Goal: Entertainment & Leisure: Browse casually

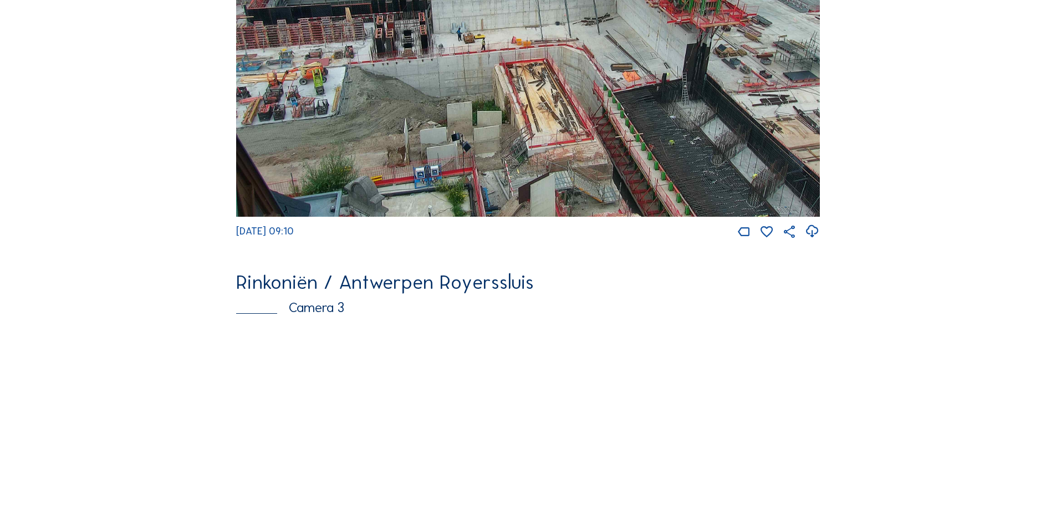
scroll to position [550, 0]
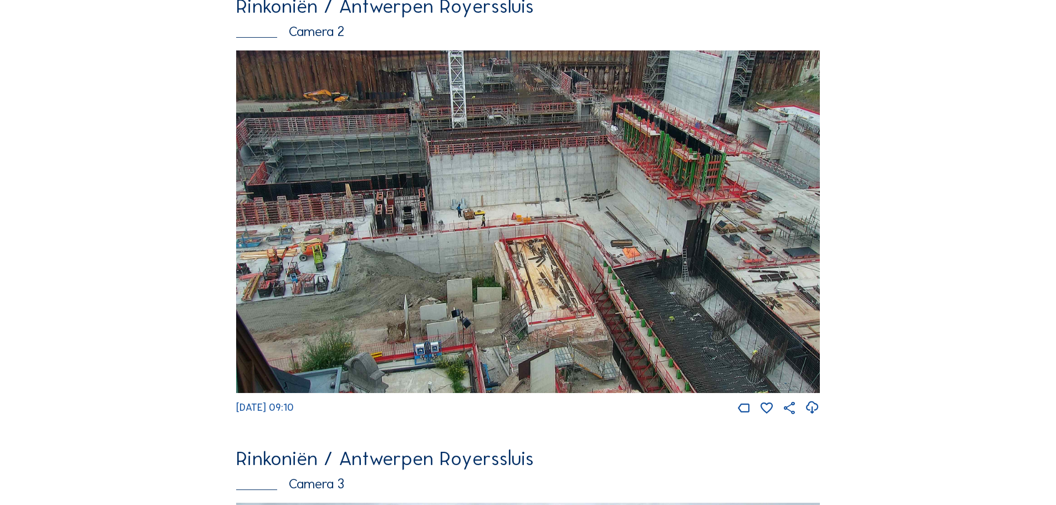
click at [403, 295] on img at bounding box center [528, 221] width 584 height 343
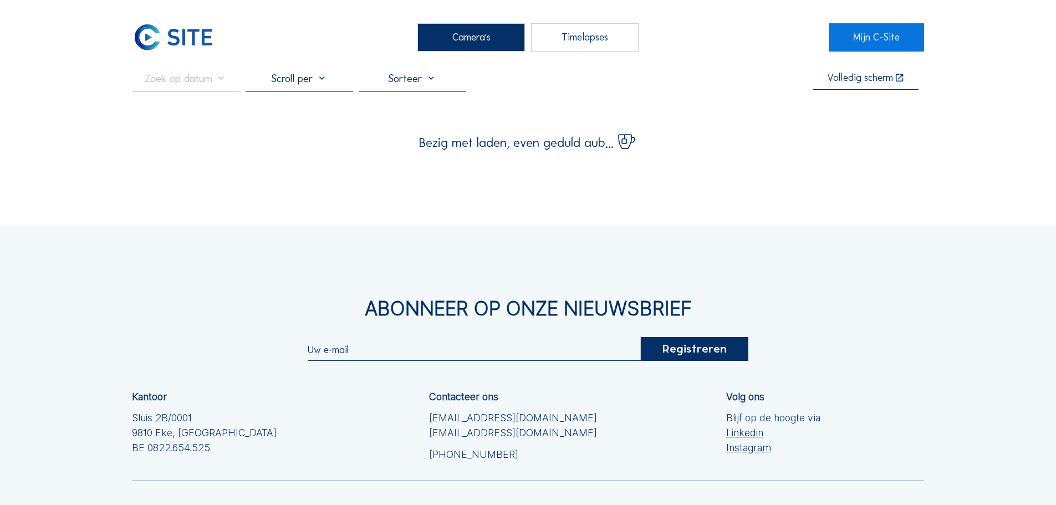
click at [403, 295] on div "Abonneer op onze nieuwsbrief Registreren Kantoor Sluis 2B/0001 9810 Eke, Belgiu…" at bounding box center [528, 425] width 1056 height 400
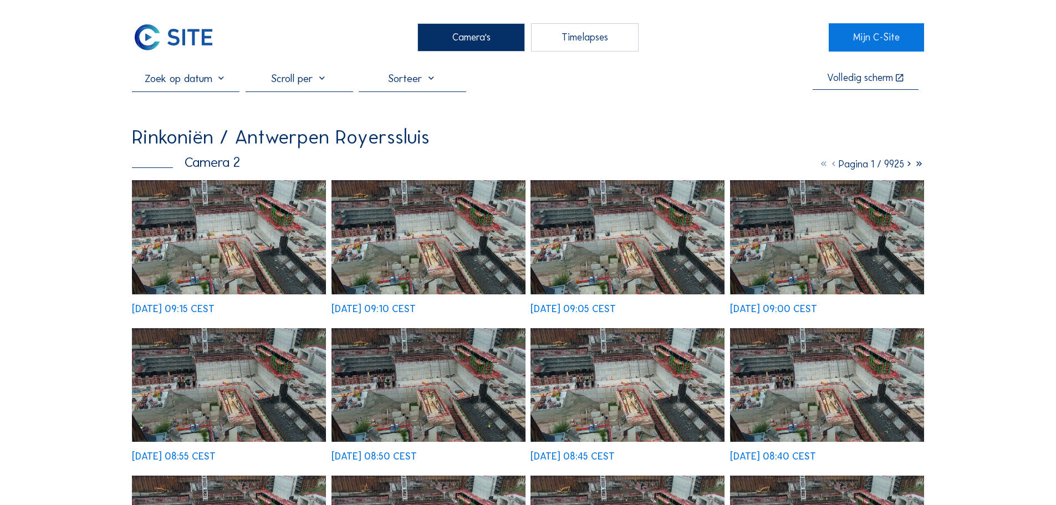
click at [327, 233] on div "Mo 18 Aug 2025 09:15 CEST Mo 18 Aug 2025 09:10 CEST Mo 18 Aug 2025 09:05 CEST M…" at bounding box center [528, 468] width 792 height 577
drag, startPoint x: 327, startPoint y: 233, endPoint x: 318, endPoint y: 230, distance: 8.8
click at [318, 230] on div "Mo 18 Aug 2025 09:15 CEST Mo 18 Aug 2025 09:10 CEST Mo 18 Aug 2025 09:05 CEST M…" at bounding box center [528, 468] width 792 height 577
click at [318, 230] on img at bounding box center [229, 237] width 194 height 114
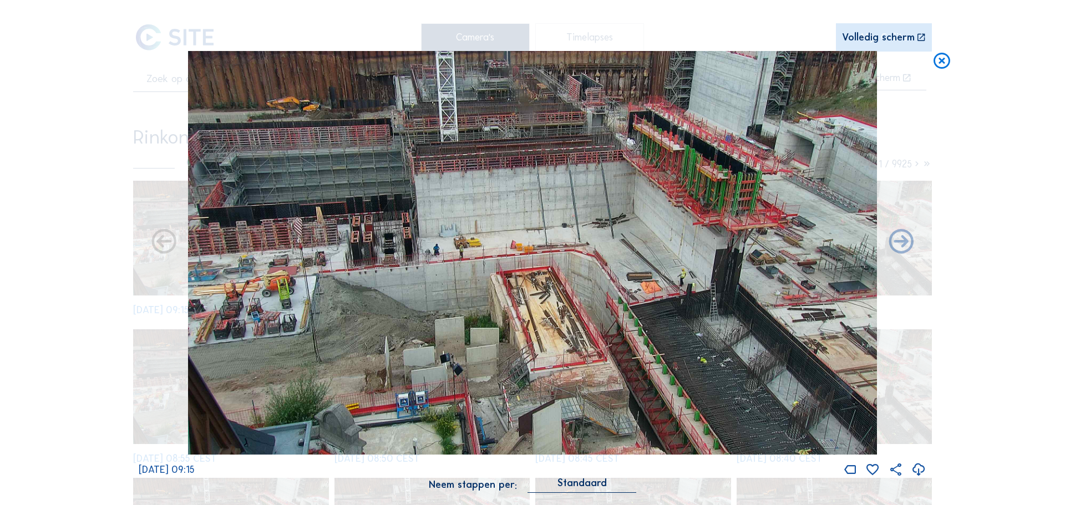
click at [434, 258] on img at bounding box center [532, 253] width 689 height 404
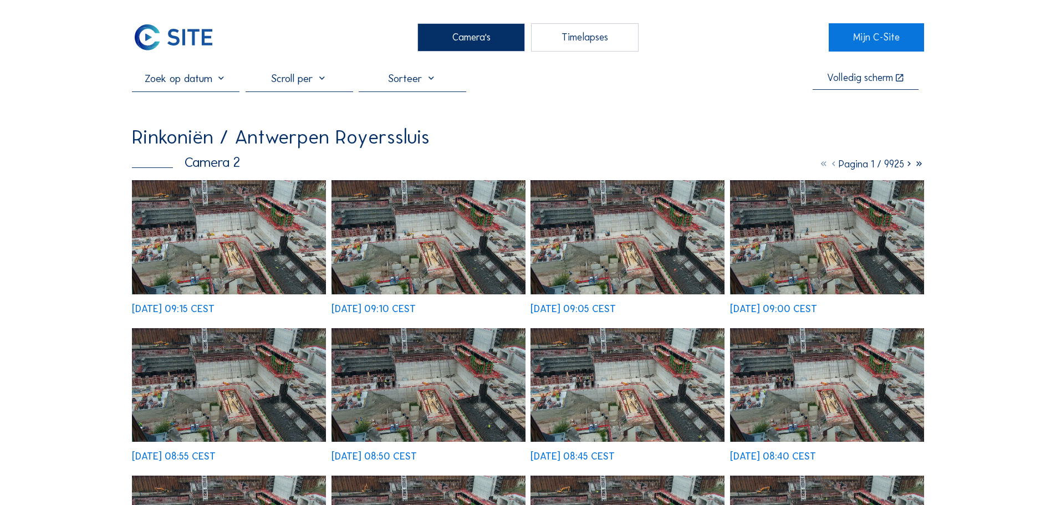
click at [180, 40] on img at bounding box center [173, 37] width 83 height 28
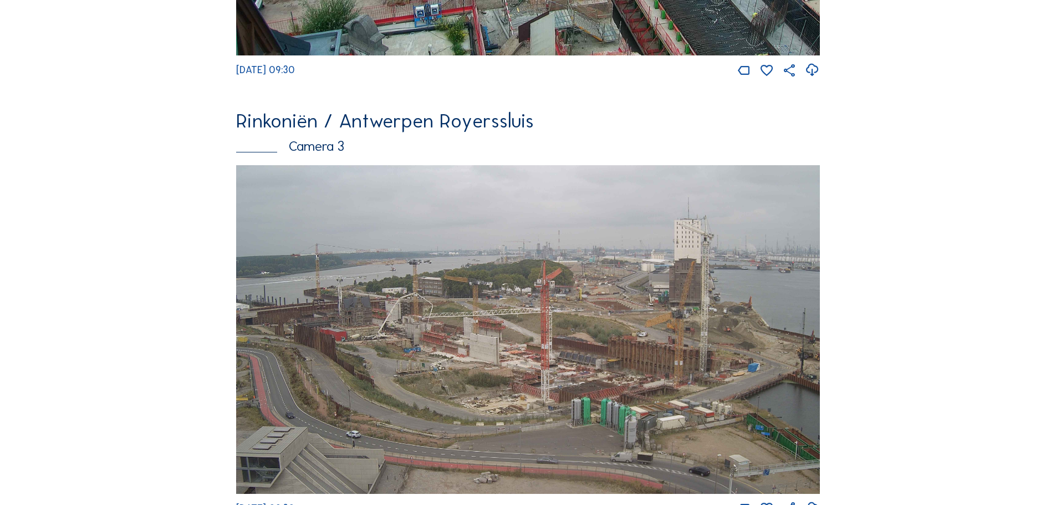
scroll to position [1110, 0]
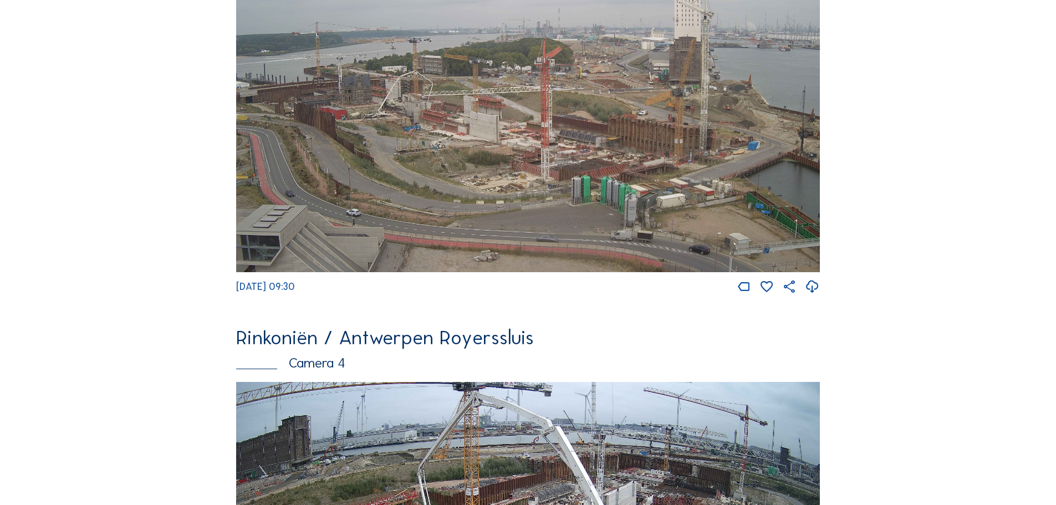
click at [444, 169] on img at bounding box center [528, 107] width 584 height 329
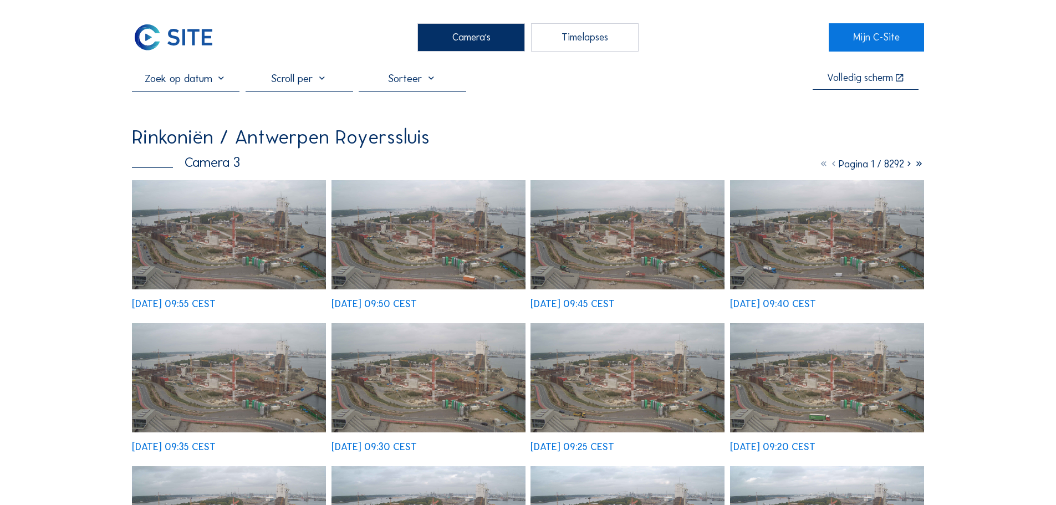
click at [195, 224] on img at bounding box center [229, 234] width 194 height 109
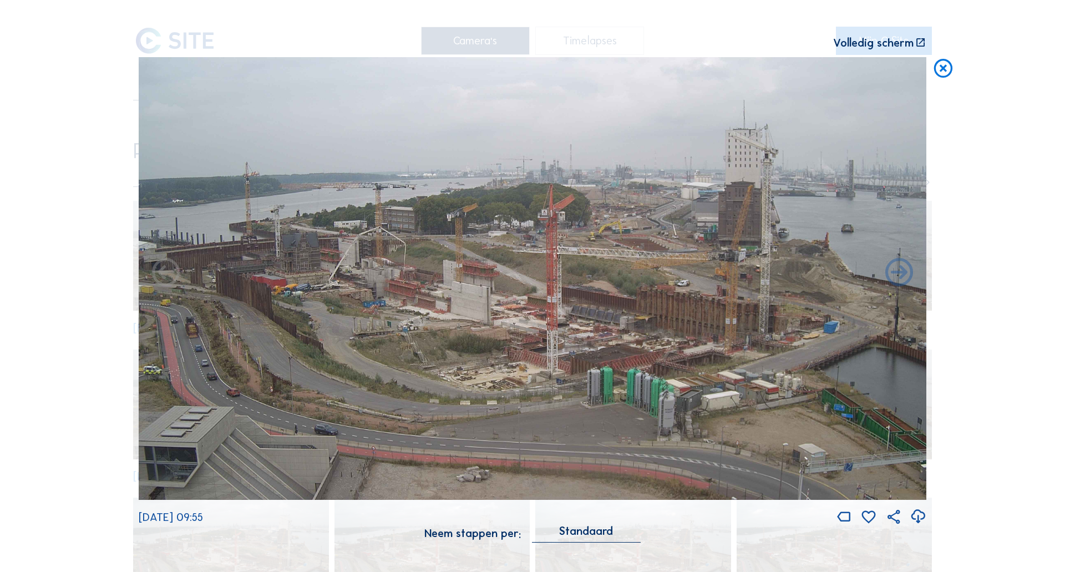
click at [344, 328] on img at bounding box center [532, 278] width 787 height 443
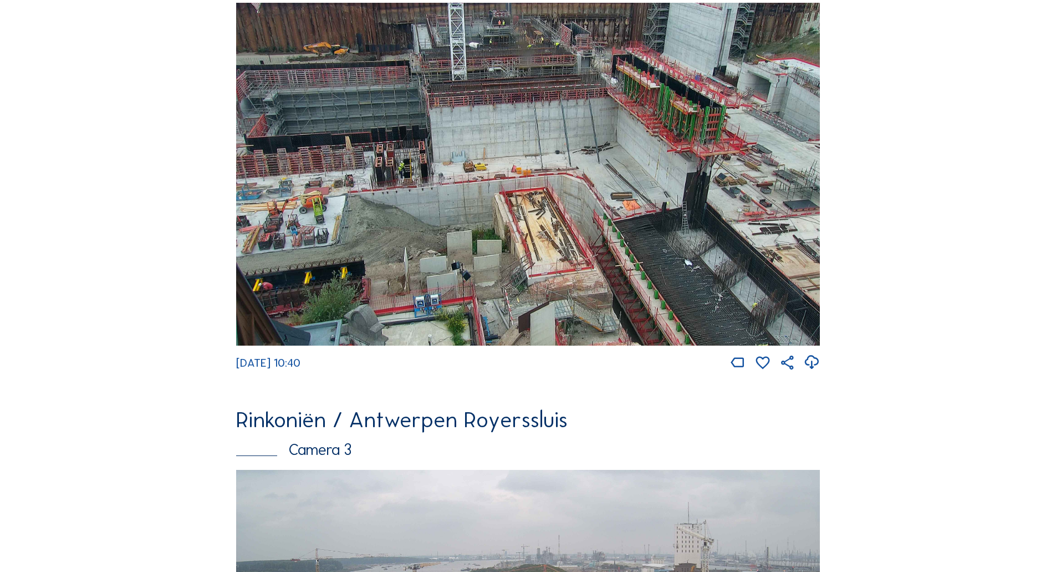
scroll to position [610, 0]
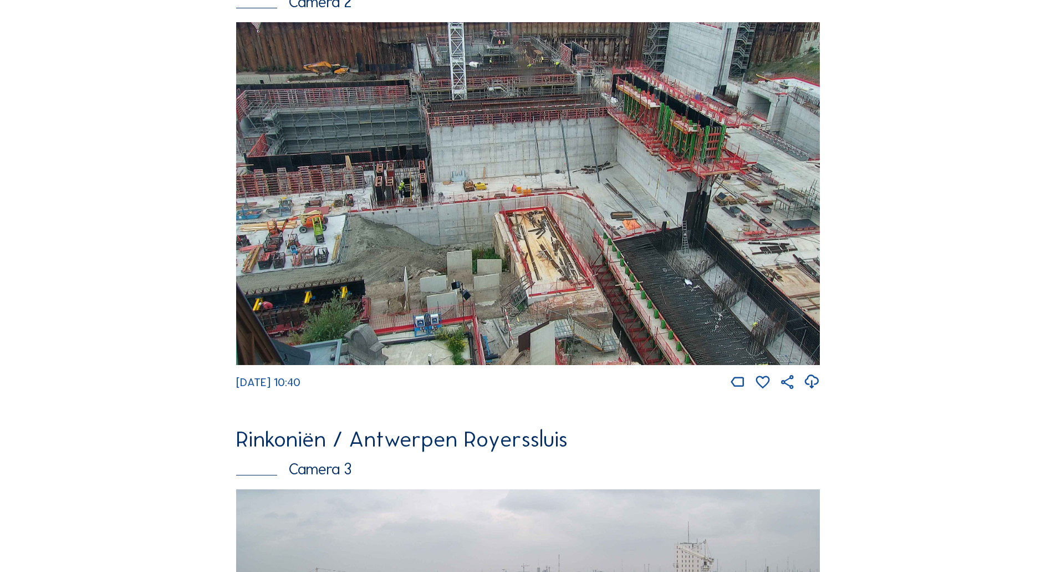
click at [540, 222] on img at bounding box center [528, 193] width 584 height 343
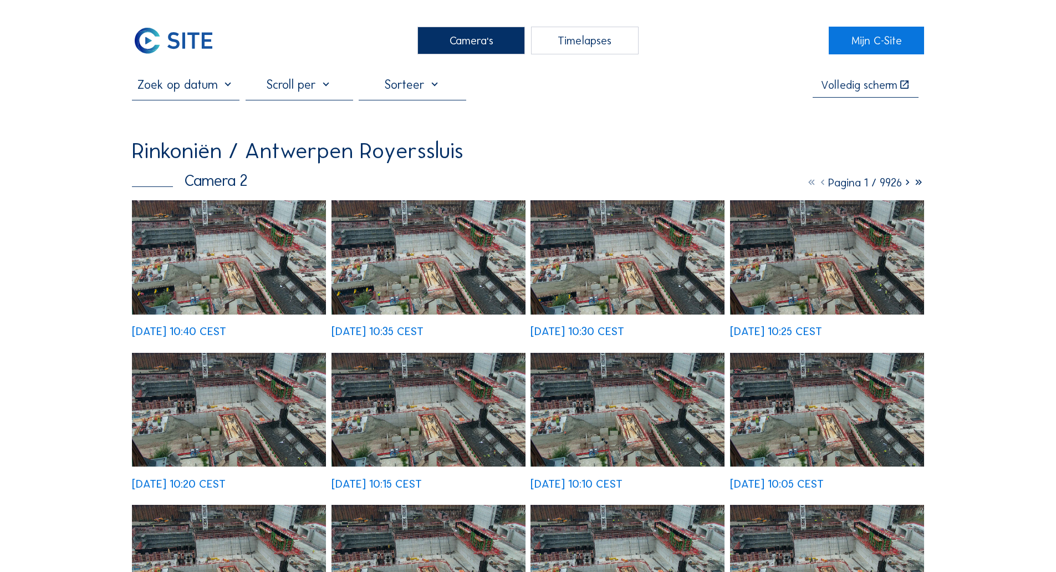
click at [197, 226] on img at bounding box center [229, 257] width 194 height 114
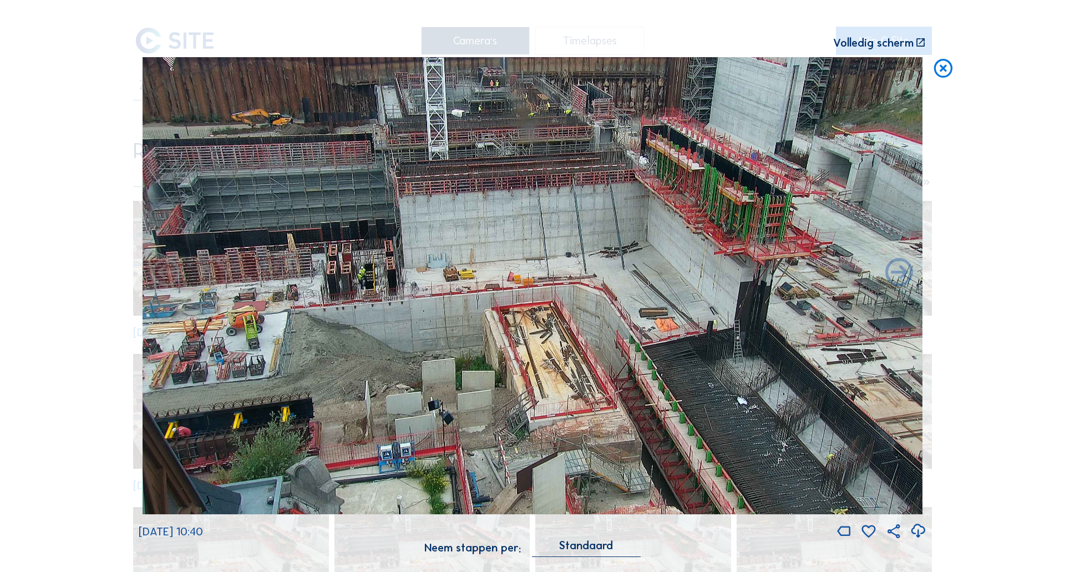
click at [273, 302] on img at bounding box center [533, 285] width 780 height 457
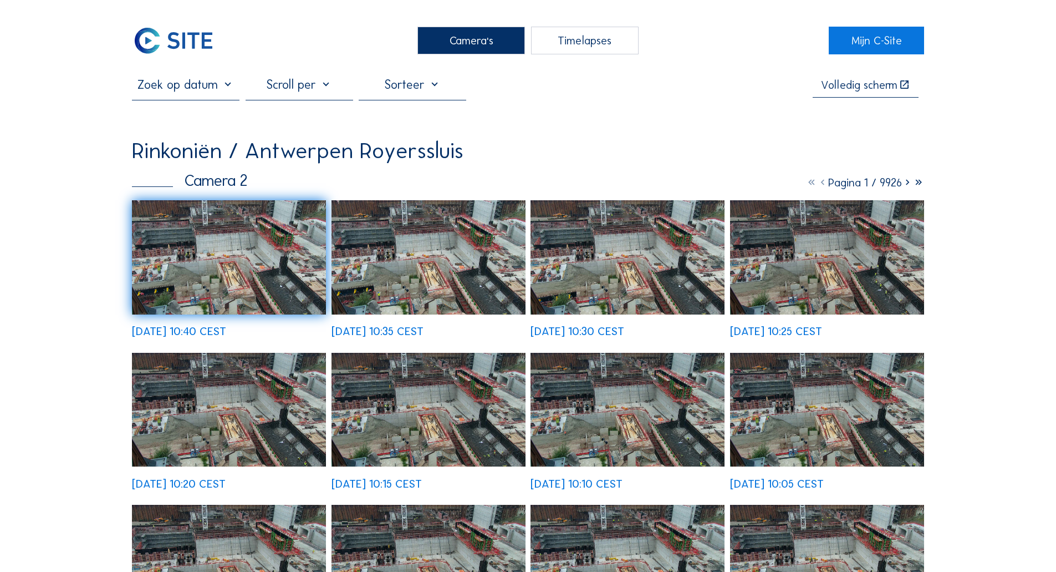
click at [301, 35] on div "Camera's Timelapses" at bounding box center [528, 41] width 602 height 28
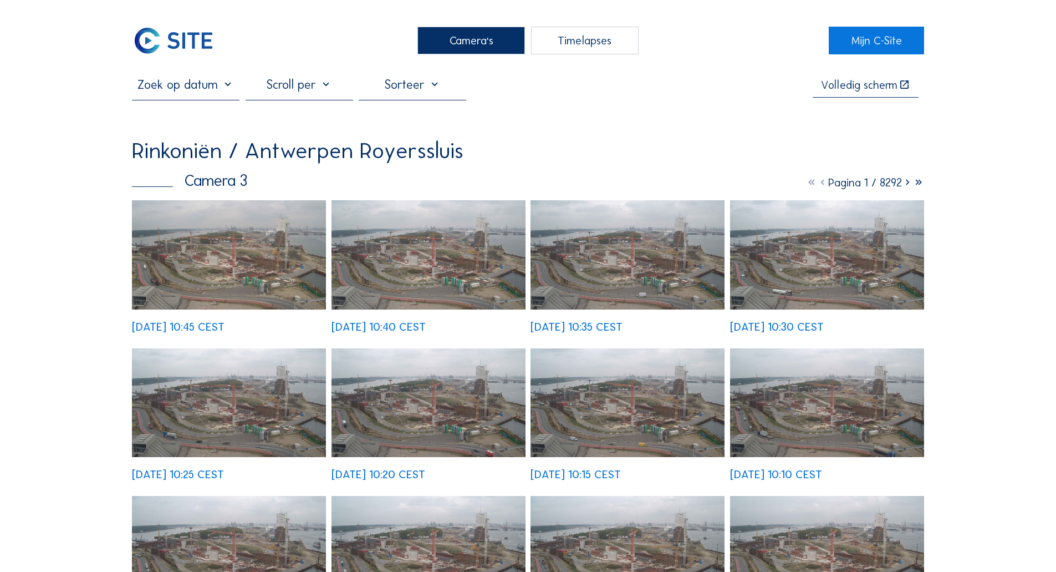
click at [204, 269] on img at bounding box center [229, 254] width 194 height 109
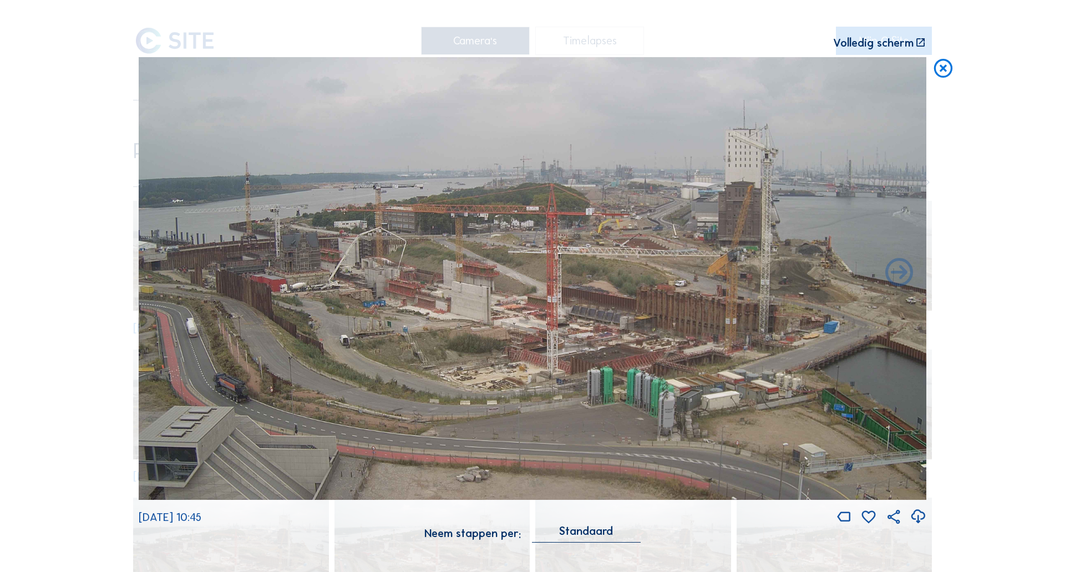
click at [943, 62] on icon at bounding box center [943, 68] width 22 height 23
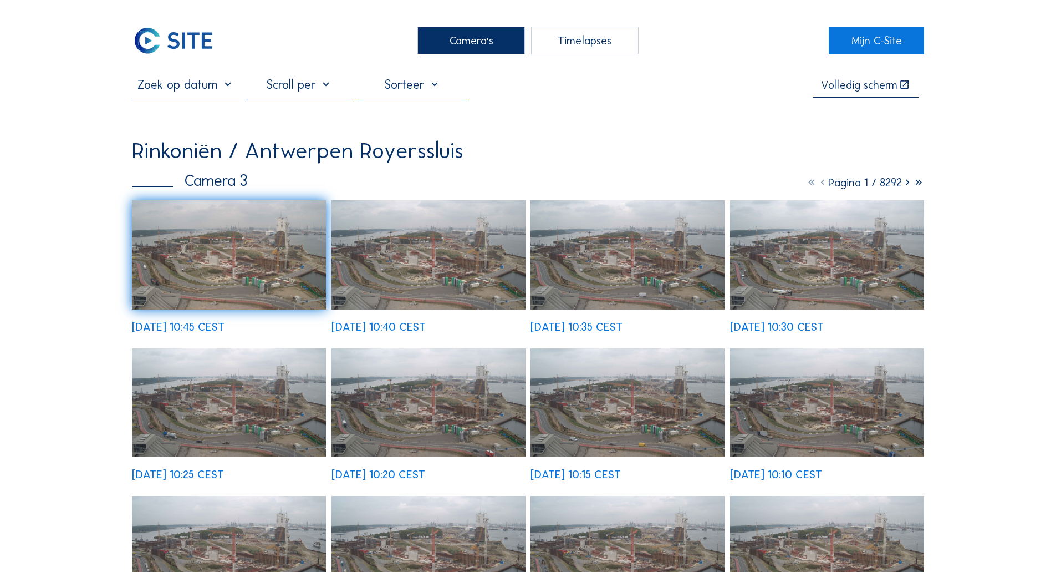
click at [193, 45] on img at bounding box center [173, 41] width 83 height 28
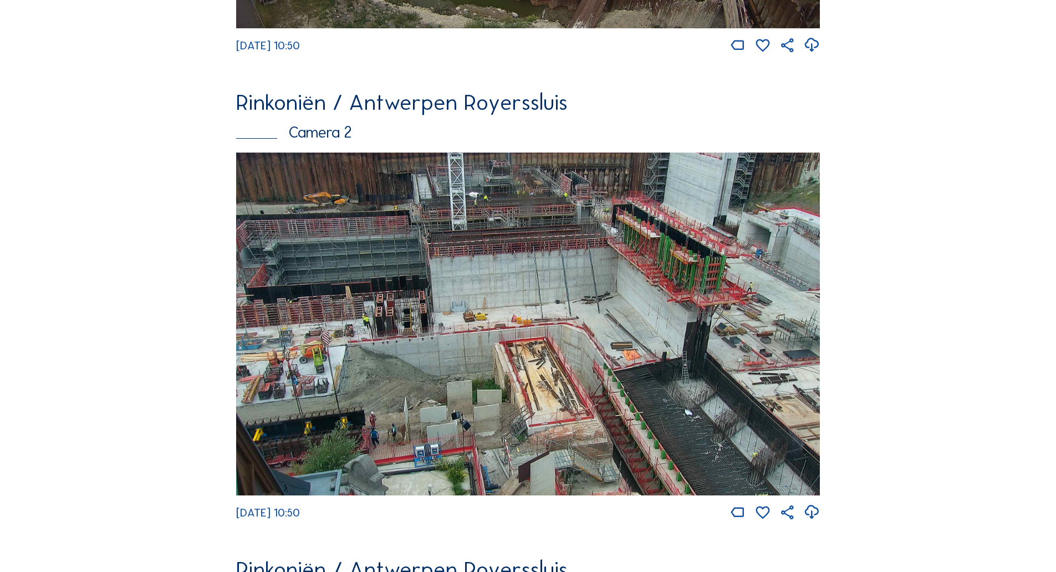
scroll to position [499, 0]
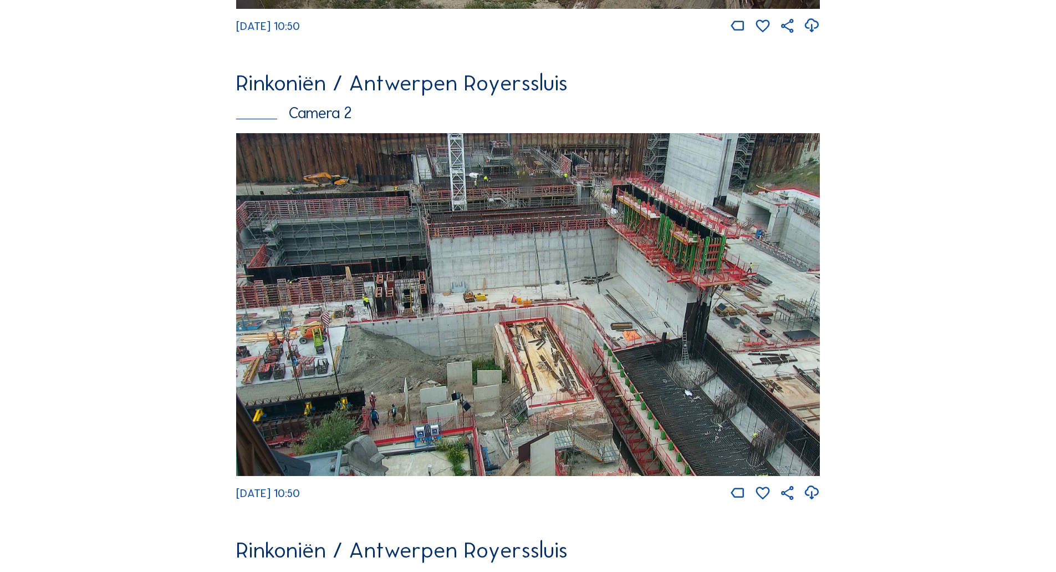
click at [501, 272] on img at bounding box center [528, 304] width 584 height 343
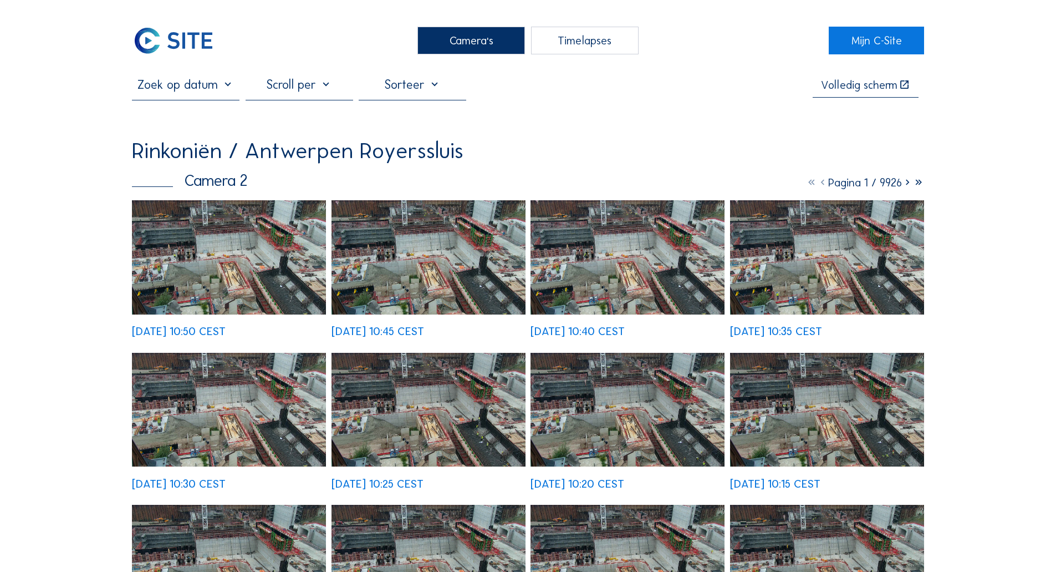
click at [255, 353] on div "[DATE] 10:30 CEST" at bounding box center [229, 421] width 194 height 136
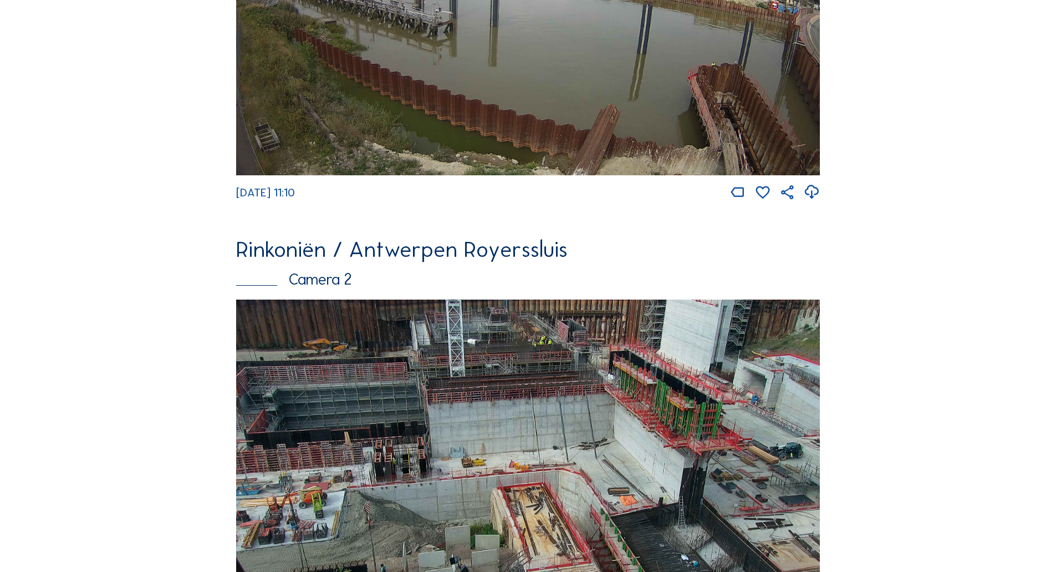
scroll to position [444, 0]
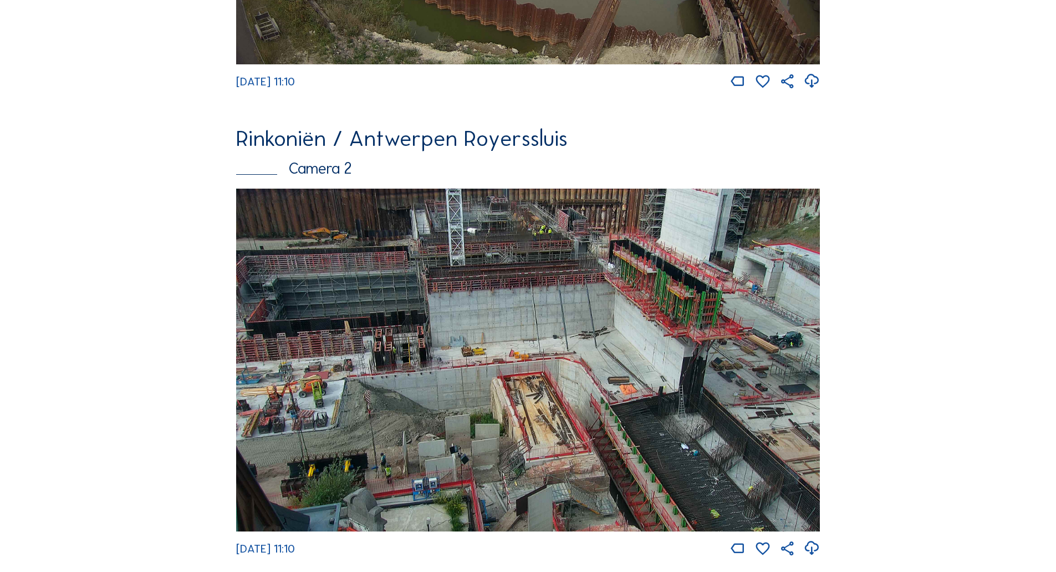
click at [292, 259] on img at bounding box center [528, 360] width 584 height 343
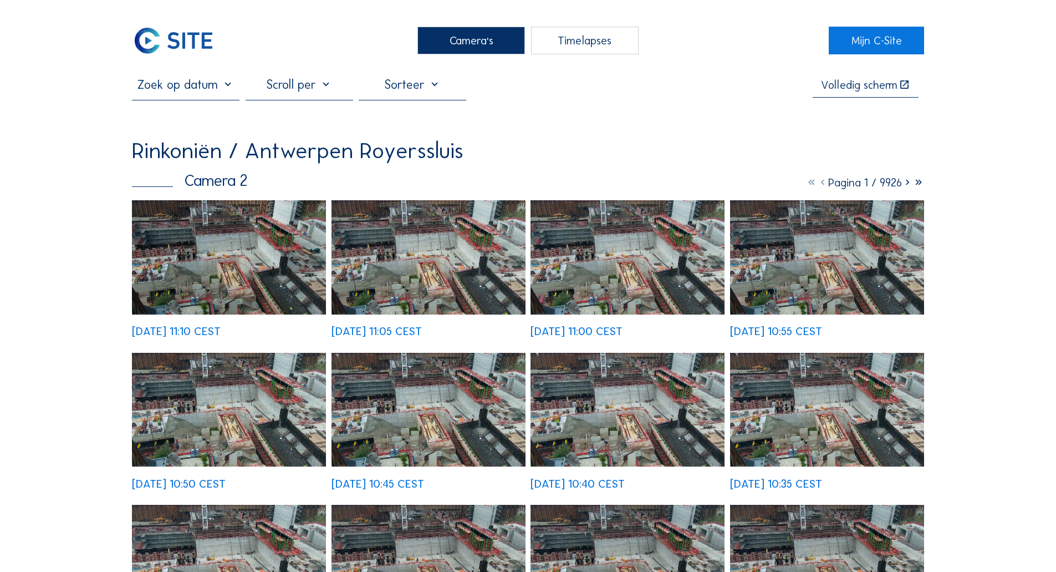
click at [223, 289] on img at bounding box center [229, 257] width 194 height 114
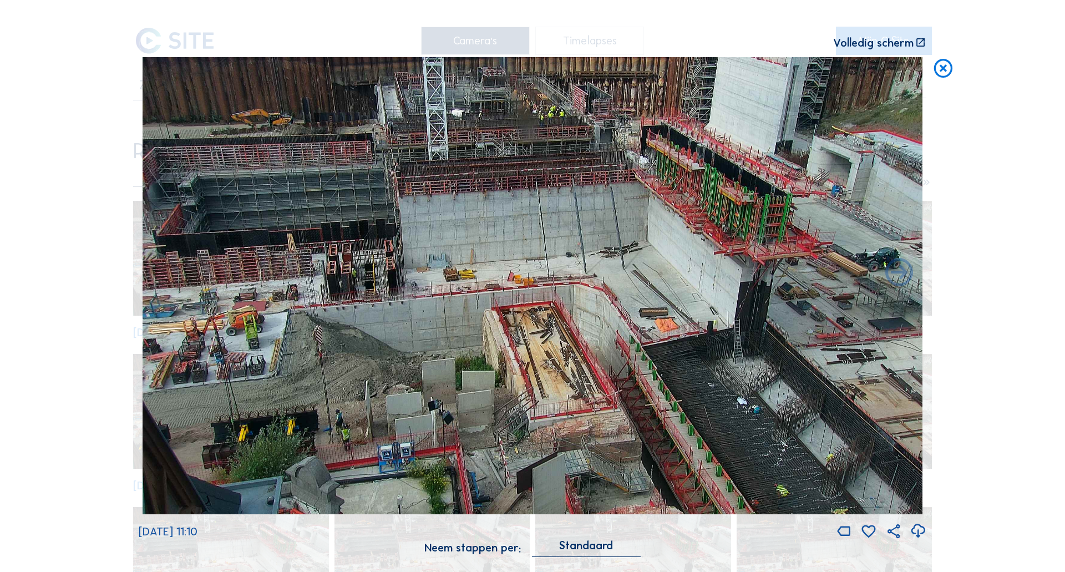
click at [12, 268] on div "Scroll om door de tijd te reizen | Druk op de 'Alt'-knop + scroll om te Zoomen …" at bounding box center [532, 286] width 1065 height 572
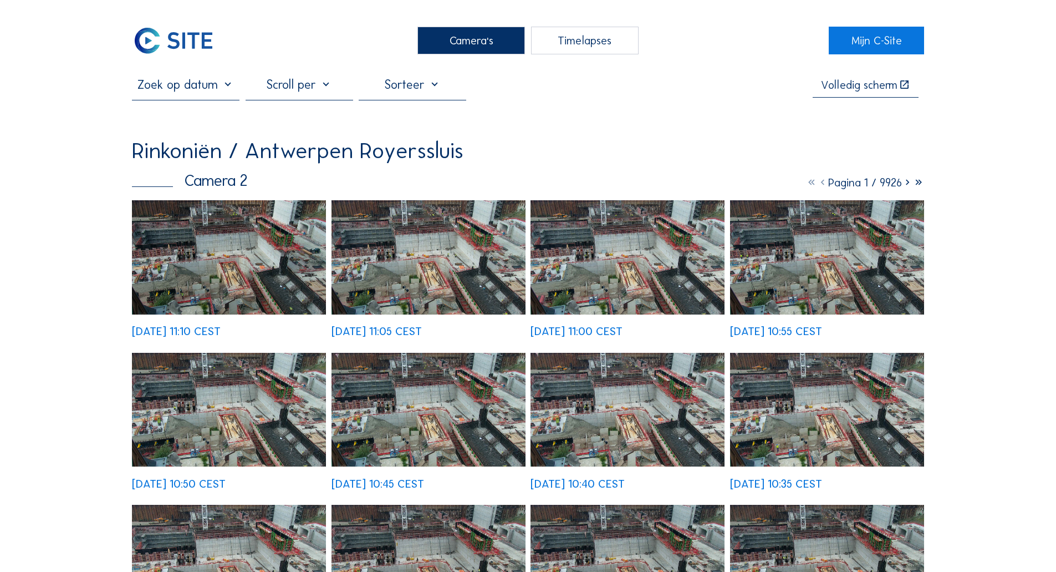
click at [194, 41] on img at bounding box center [173, 41] width 83 height 28
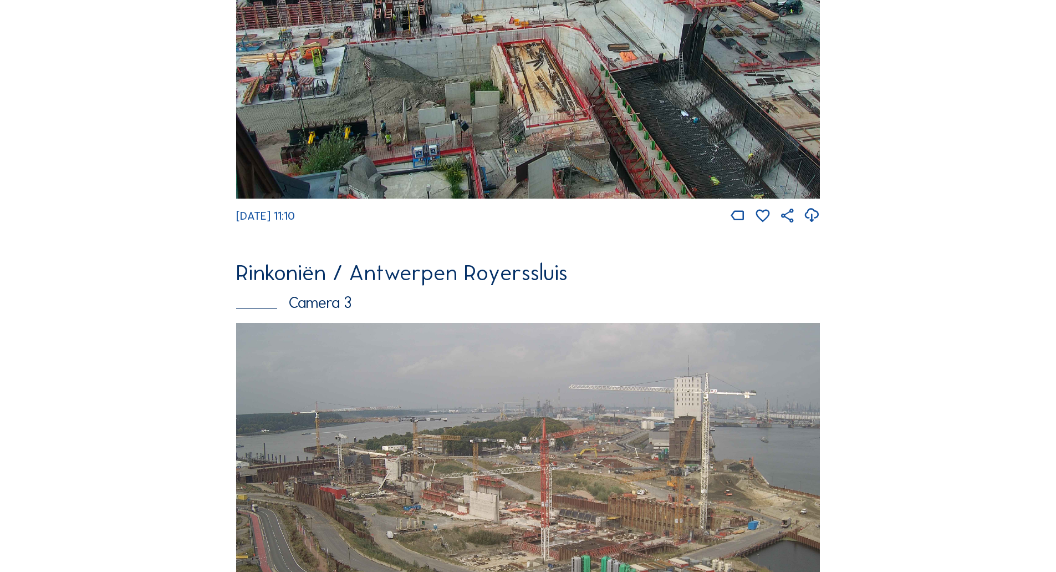
scroll to position [887, 0]
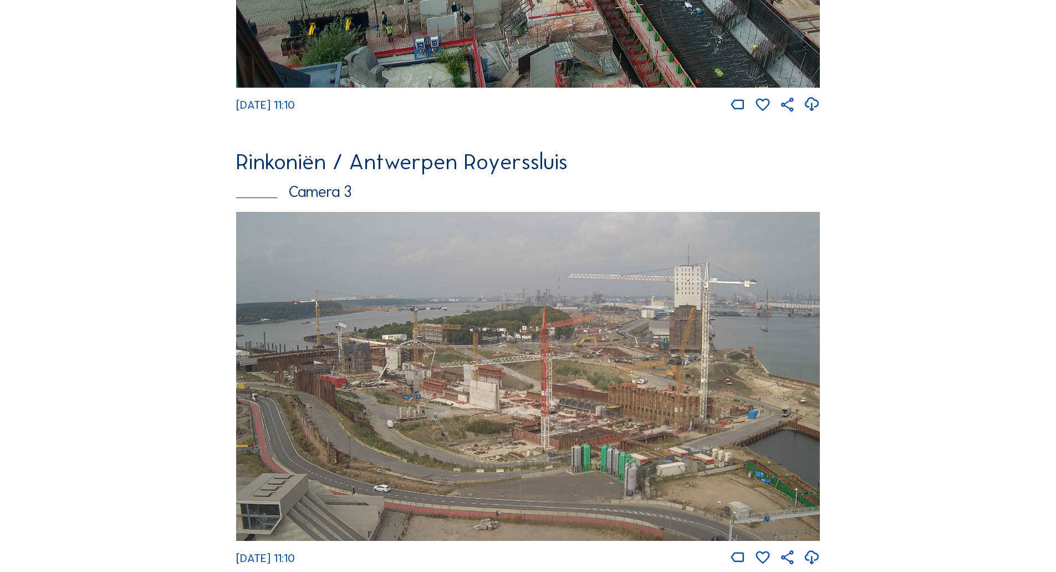
click at [192, 338] on div "Feed Fotoshow Kaart Zoeken Volledig scherm Rinkoniën / Antwerpen Royerssluis Ca…" at bounding box center [528, 104] width 792 height 1829
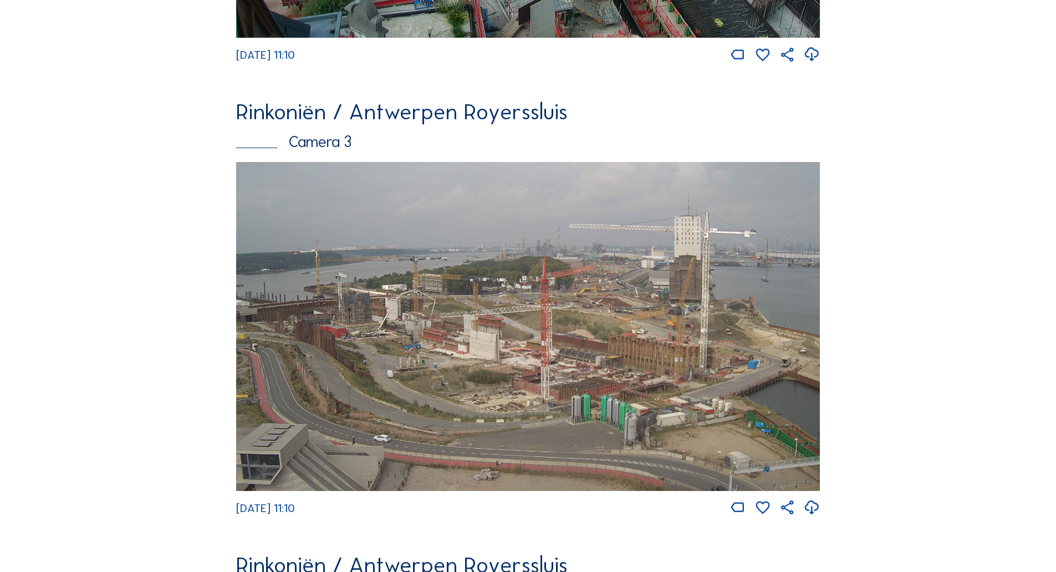
scroll to position [998, 0]
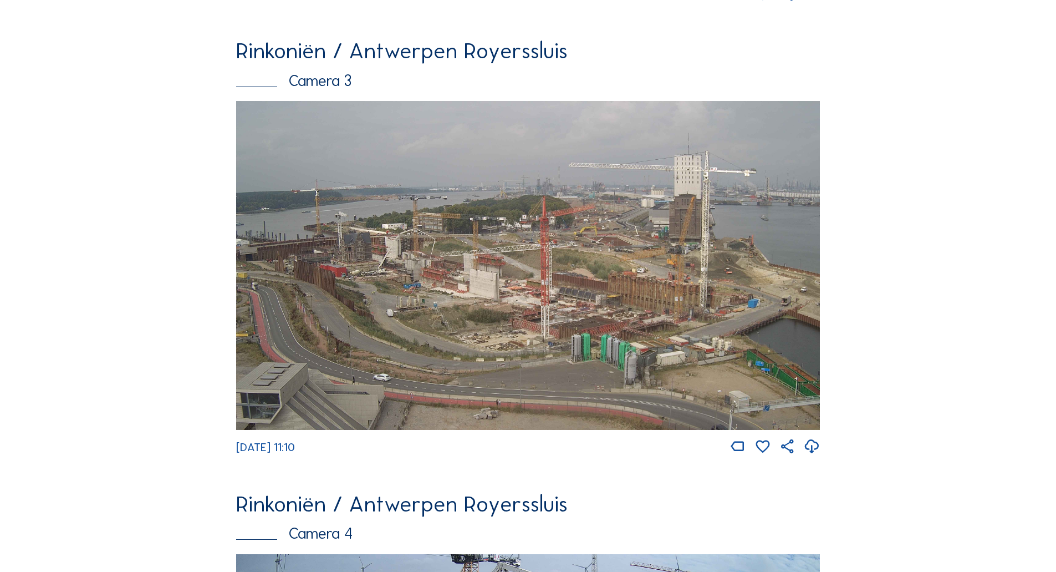
click at [283, 345] on img at bounding box center [528, 265] width 584 height 329
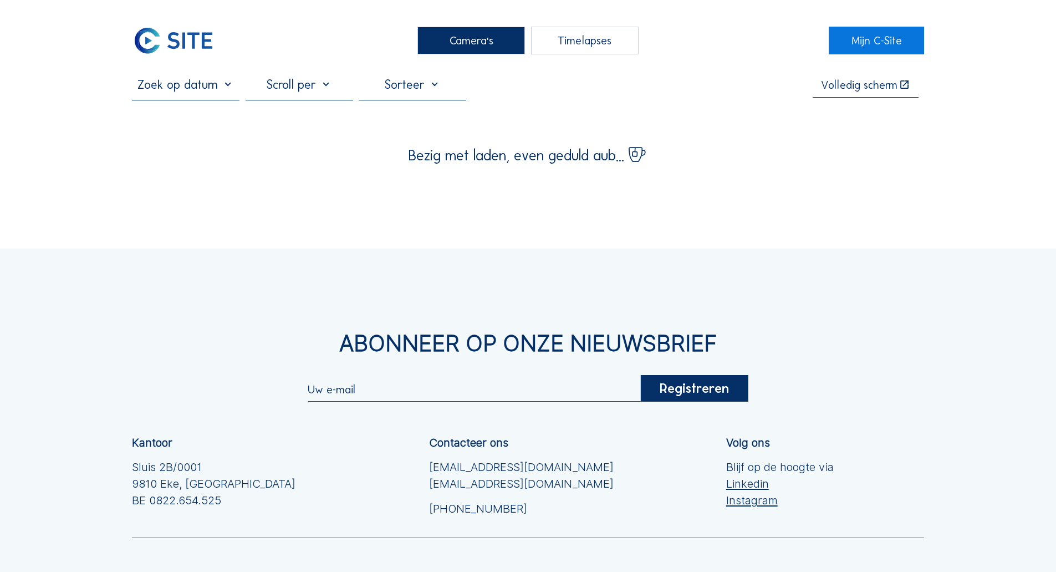
click at [156, 32] on img at bounding box center [173, 41] width 83 height 28
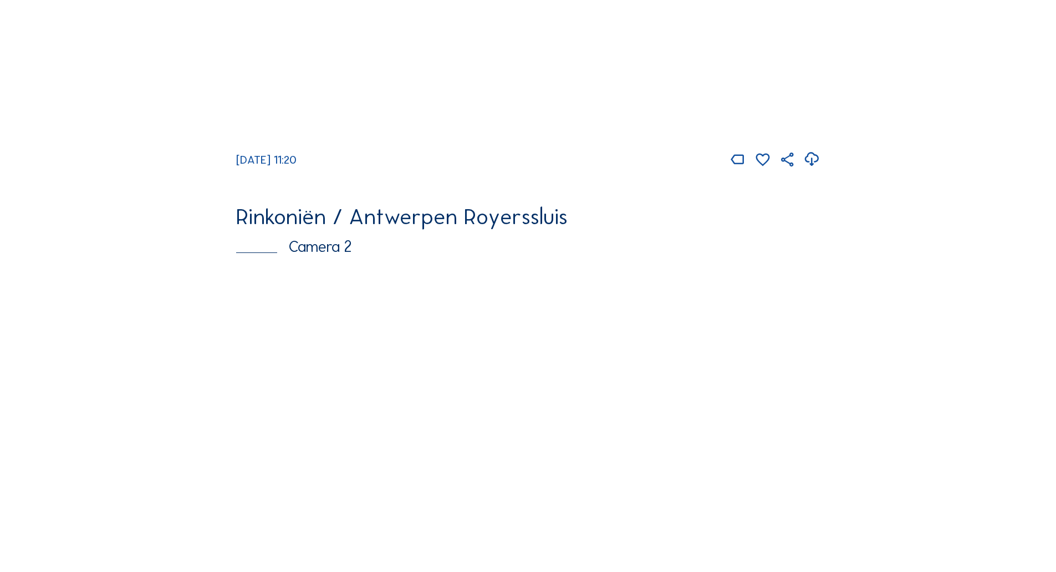
scroll to position [444, 0]
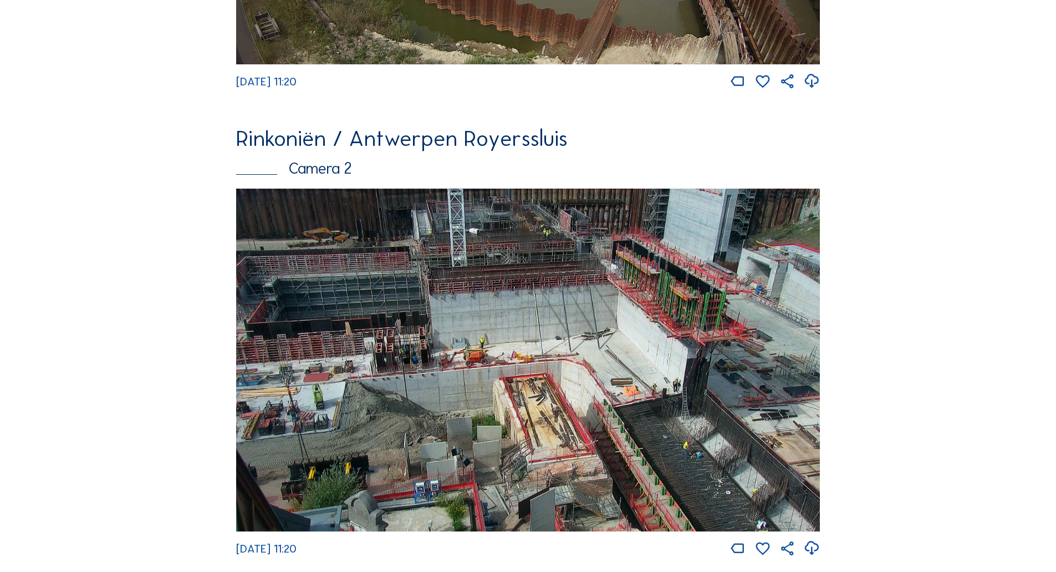
click at [260, 287] on img at bounding box center [528, 360] width 584 height 343
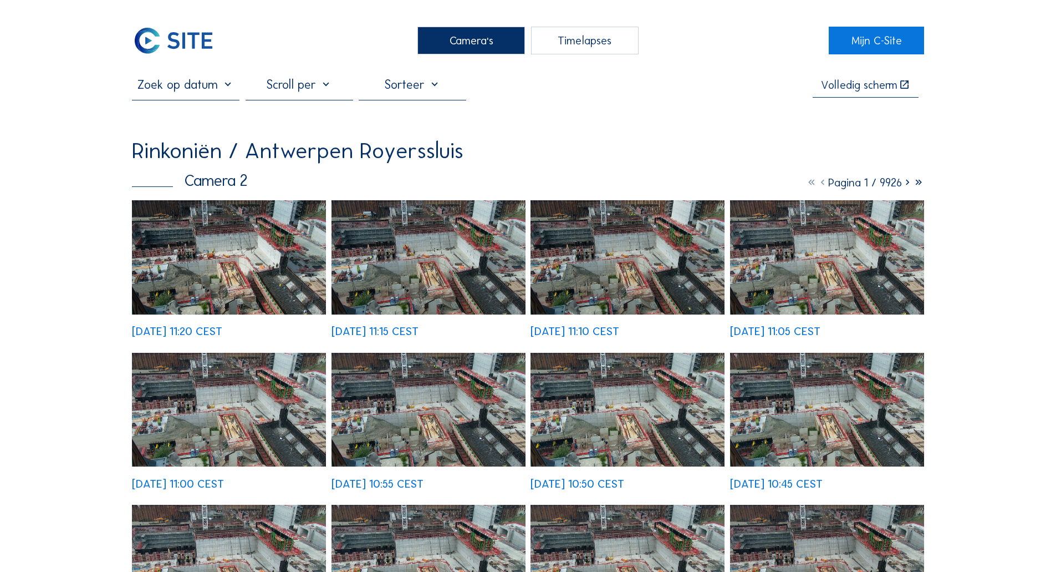
click at [247, 263] on img at bounding box center [229, 257] width 194 height 114
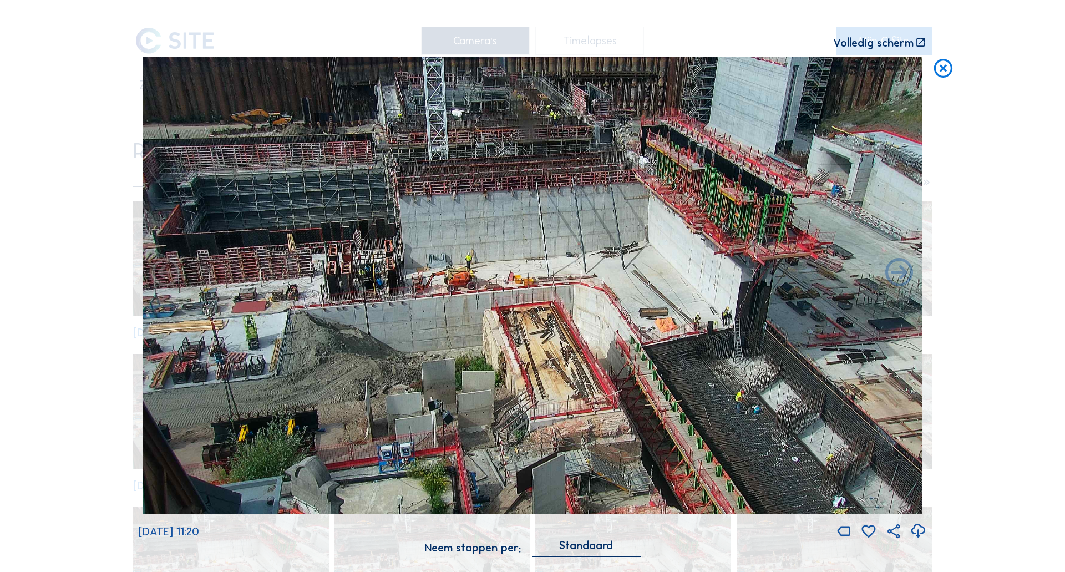
click at [949, 66] on icon at bounding box center [943, 68] width 22 height 23
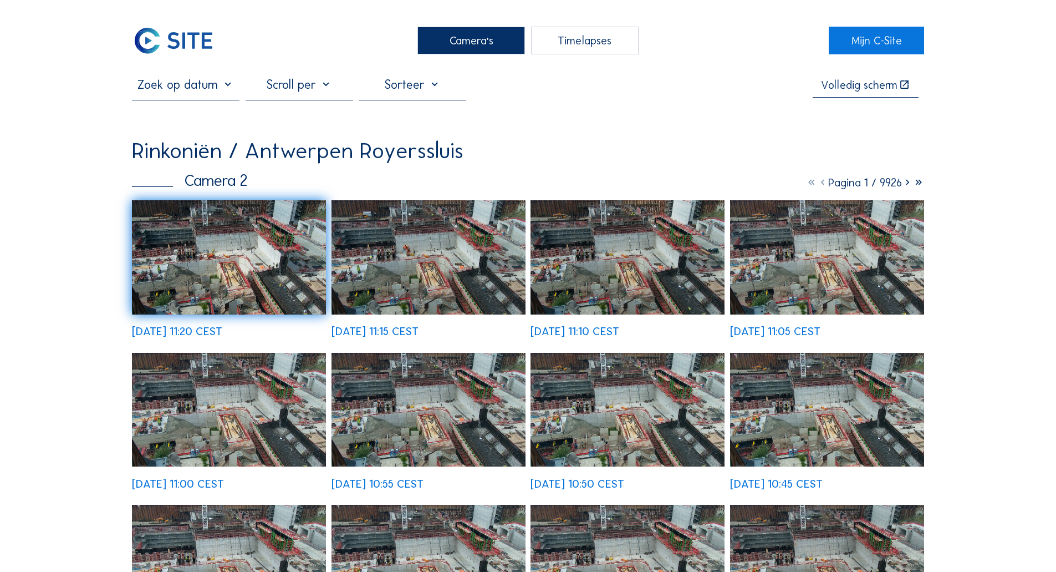
click at [379, 369] on img at bounding box center [429, 410] width 194 height 114
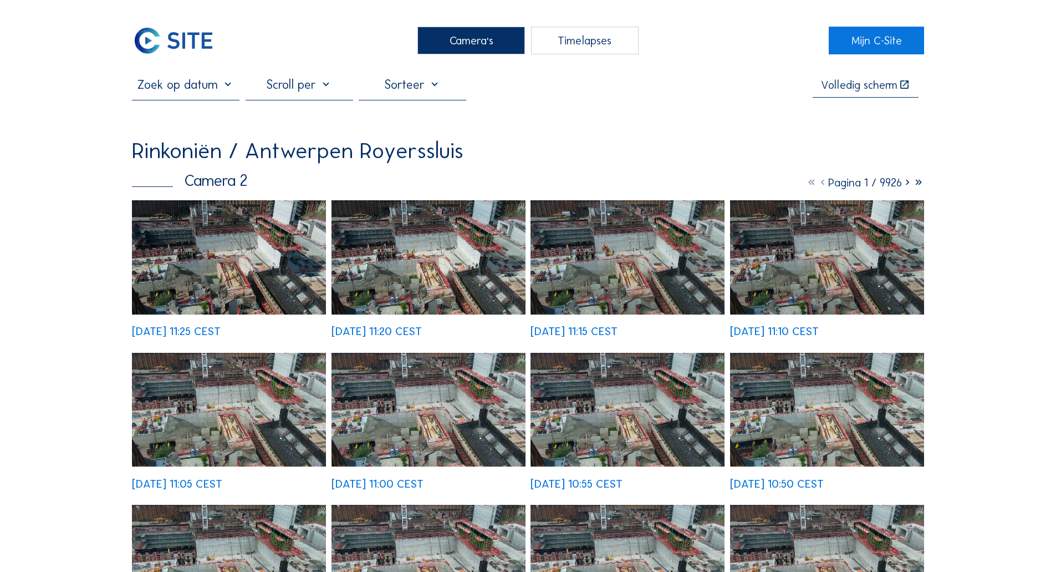
click at [781, 141] on div "Volledig scherm Rinkoniën / [GEOGRAPHIC_DATA] [GEOGRAPHIC_DATA] Camera 2 Pagina…" at bounding box center [528, 435] width 792 height 716
click at [171, 37] on img at bounding box center [173, 41] width 83 height 28
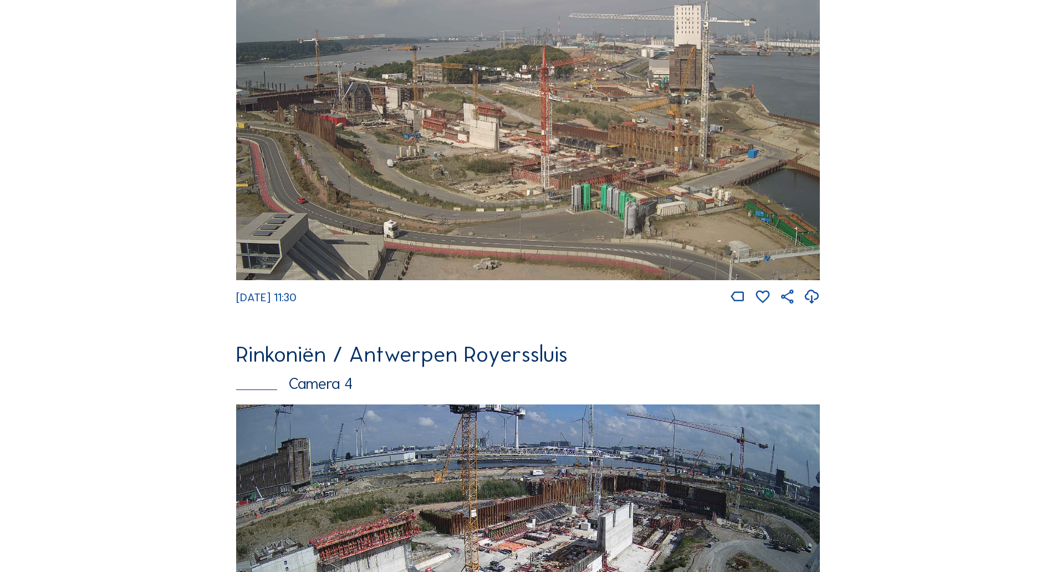
scroll to position [998, 0]
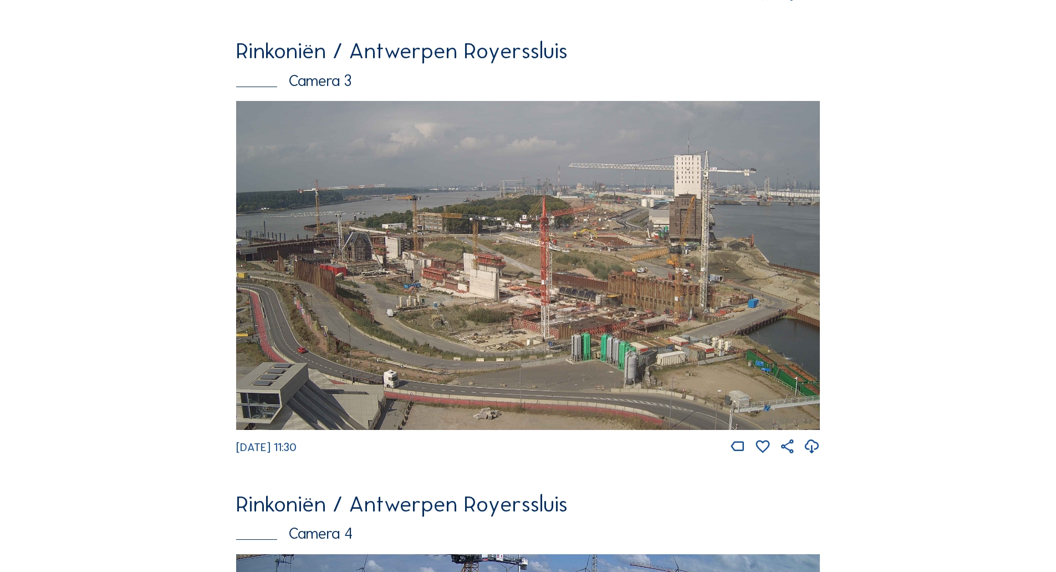
click at [384, 175] on img at bounding box center [528, 265] width 584 height 329
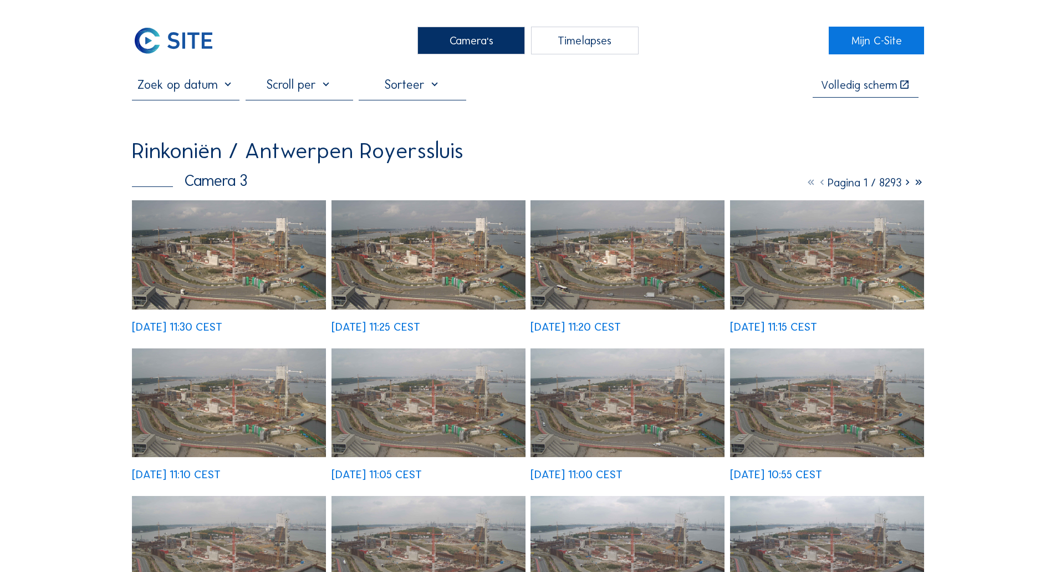
click at [252, 348] on div "[DATE] 11:10 CEST" at bounding box center [229, 413] width 194 height 131
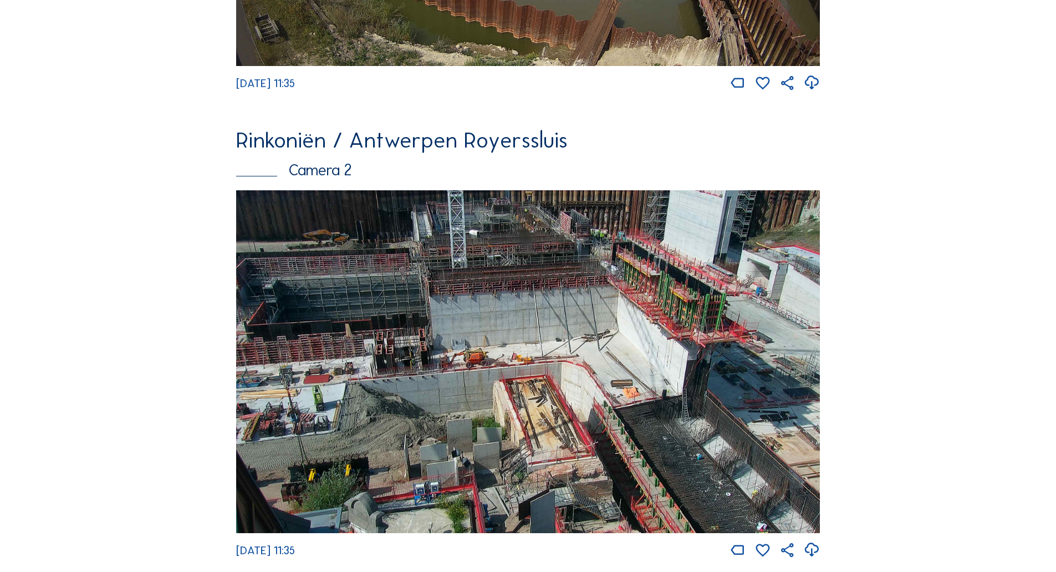
scroll to position [444, 0]
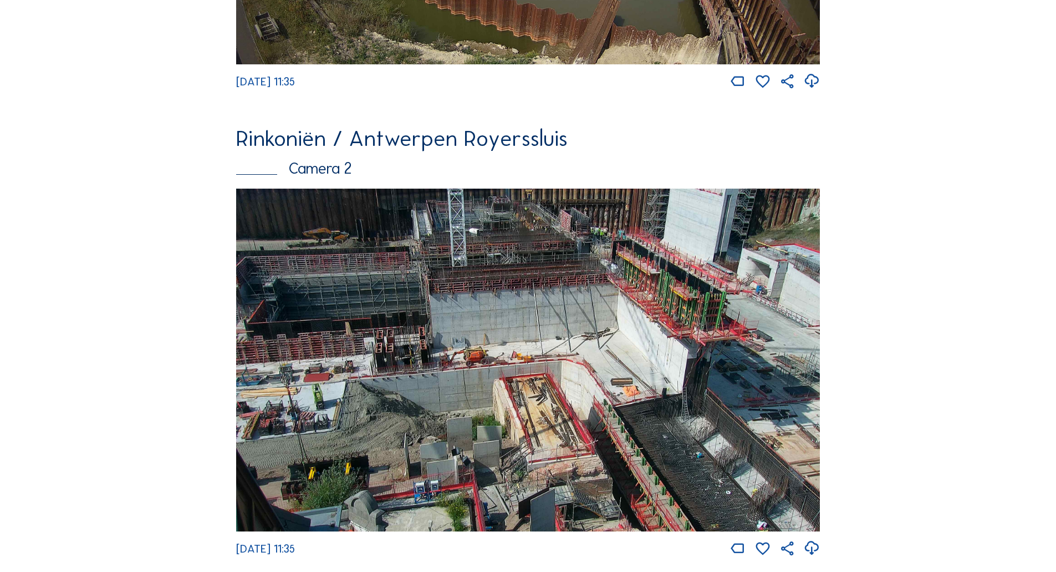
click at [318, 256] on img at bounding box center [528, 360] width 584 height 343
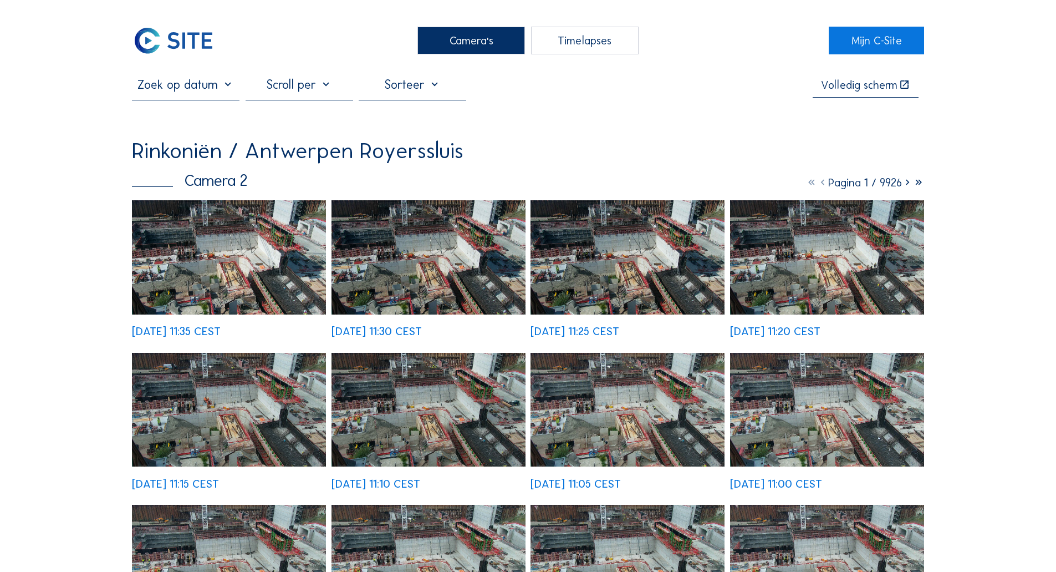
click at [291, 313] on img at bounding box center [229, 257] width 194 height 114
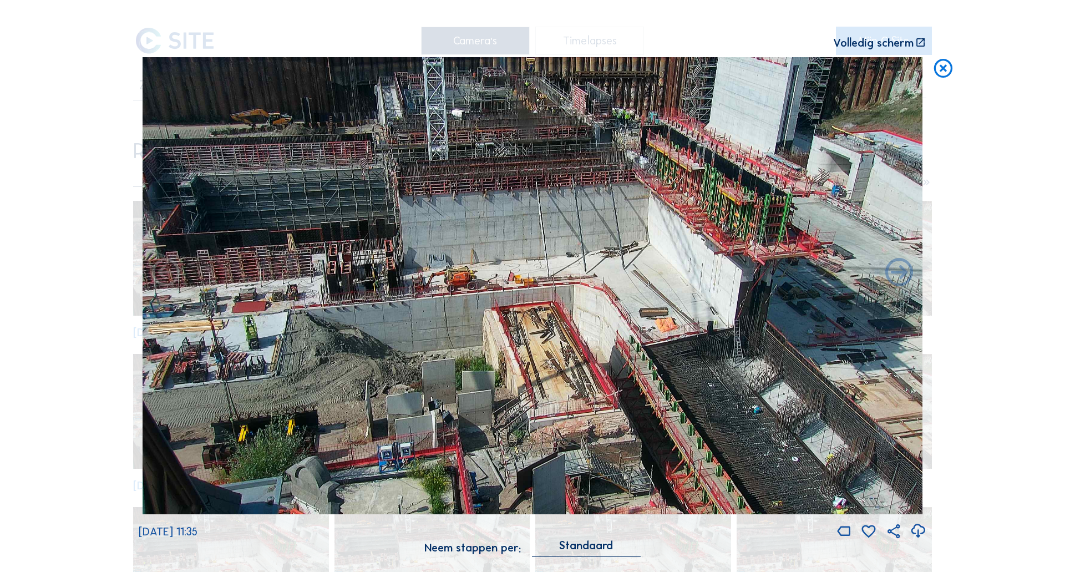
click at [942, 73] on icon at bounding box center [943, 68] width 22 height 23
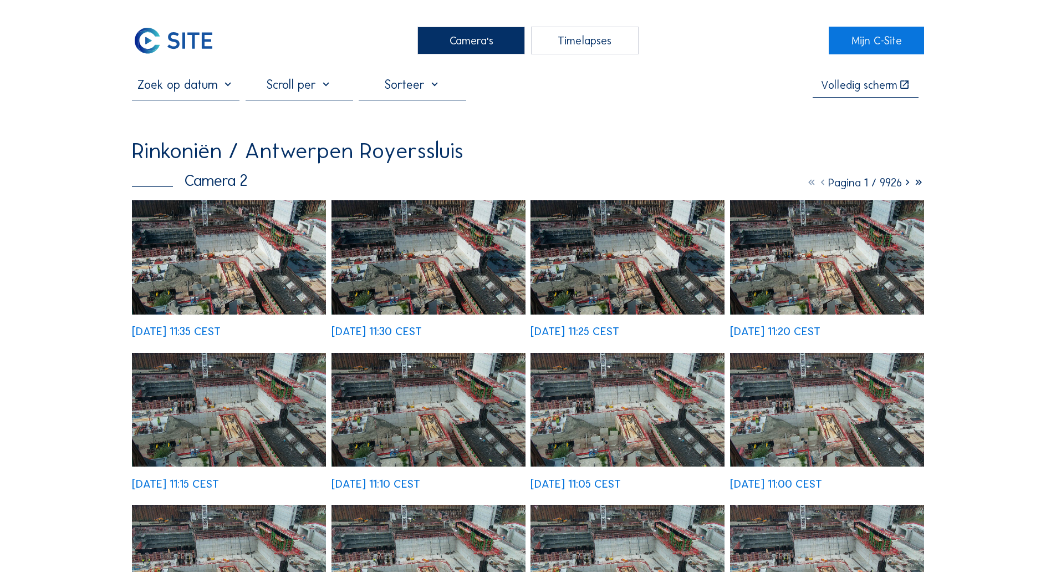
click at [170, 39] on img at bounding box center [173, 41] width 83 height 28
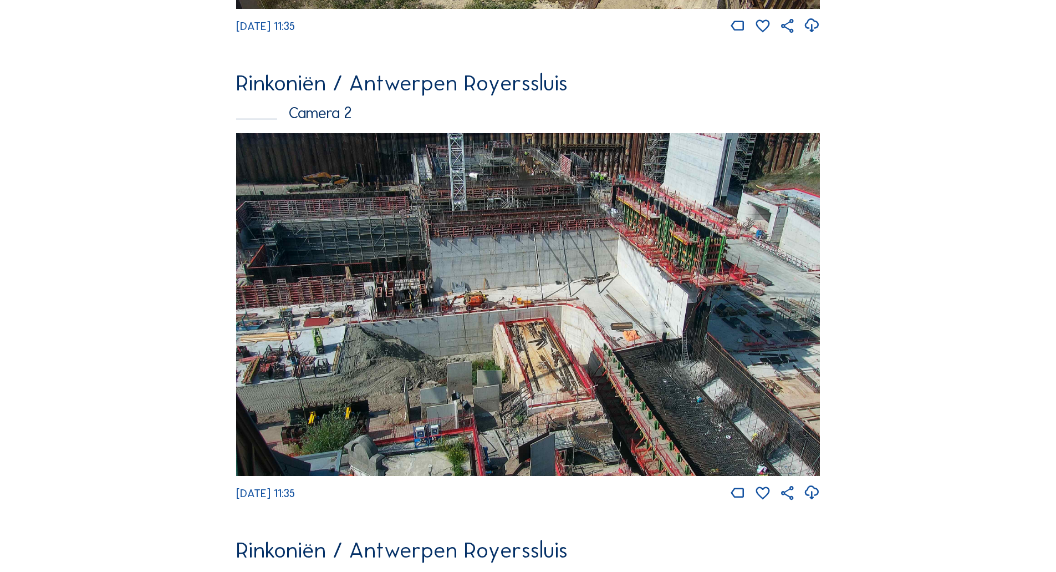
scroll to position [832, 0]
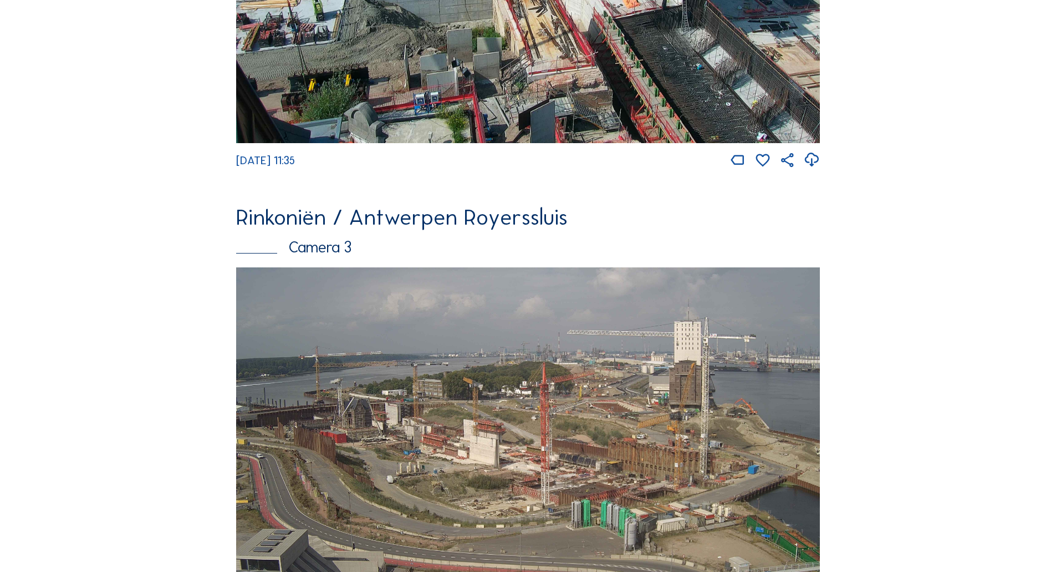
click at [458, 431] on img at bounding box center [528, 431] width 584 height 329
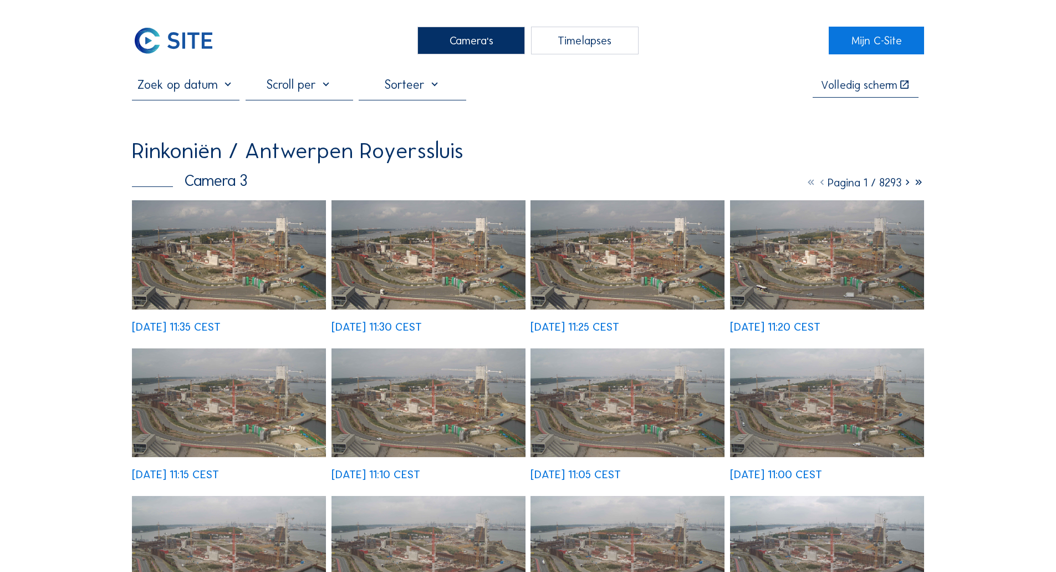
click at [216, 231] on img at bounding box center [229, 254] width 194 height 109
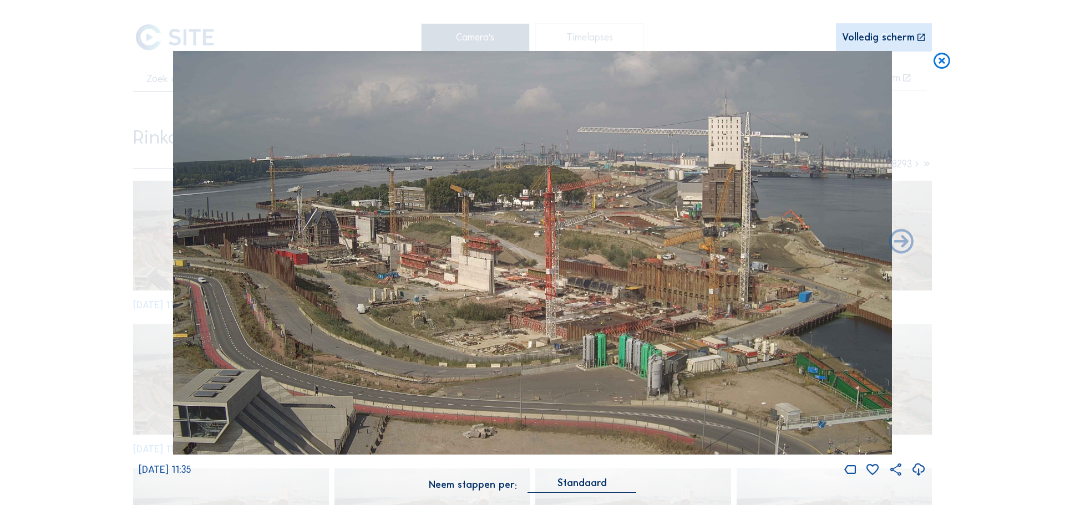
click at [943, 55] on icon at bounding box center [942, 61] width 20 height 21
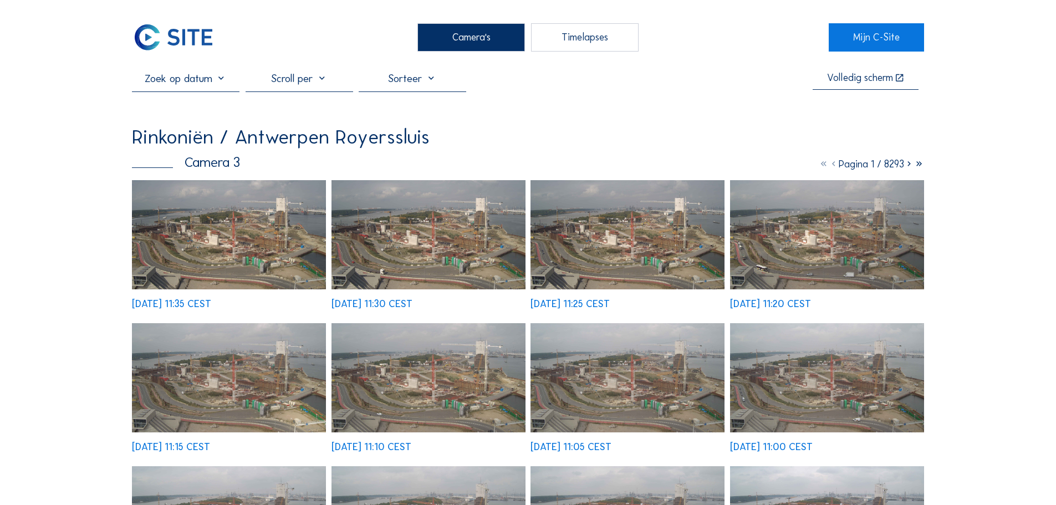
click at [159, 36] on img at bounding box center [173, 37] width 83 height 28
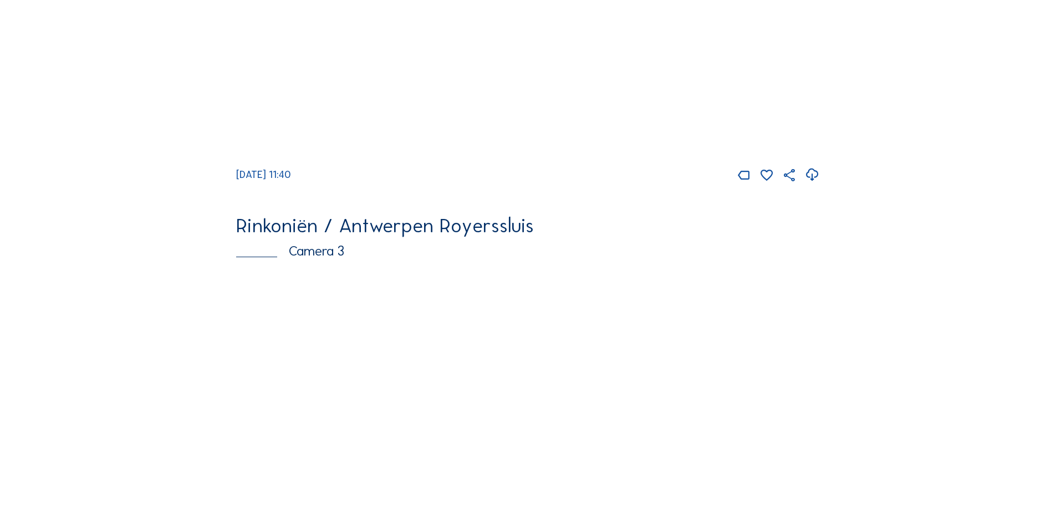
scroll to position [832, 0]
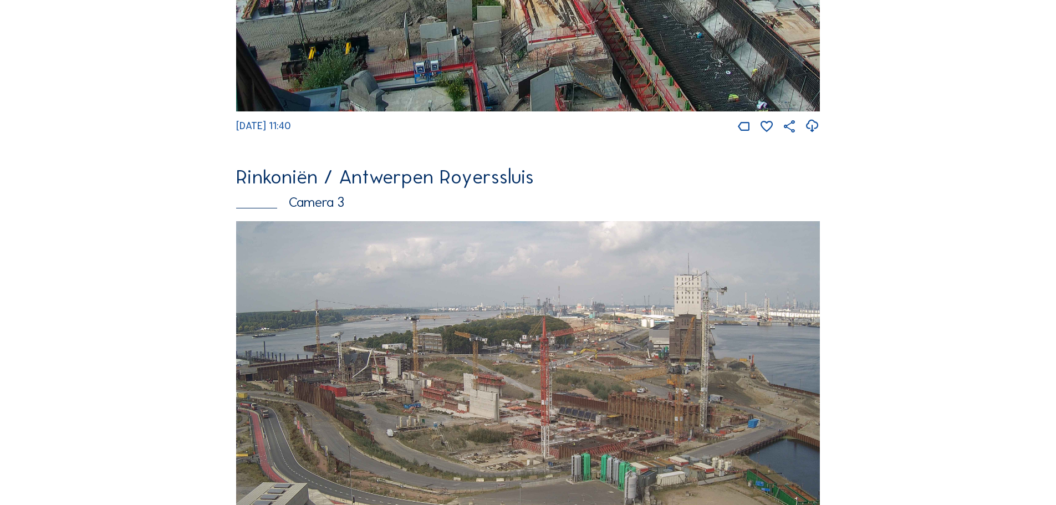
click at [435, 297] on img at bounding box center [528, 385] width 584 height 329
